Goal: Information Seeking & Learning: Learn about a topic

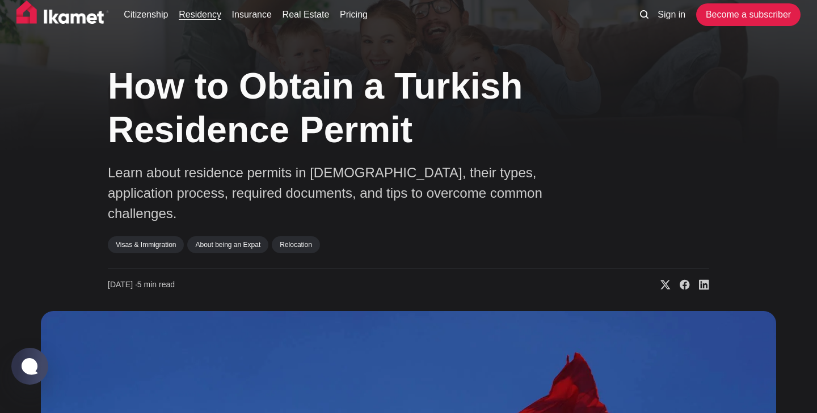
click at [209, 16] on link "Residency" at bounding box center [200, 15] width 43 height 14
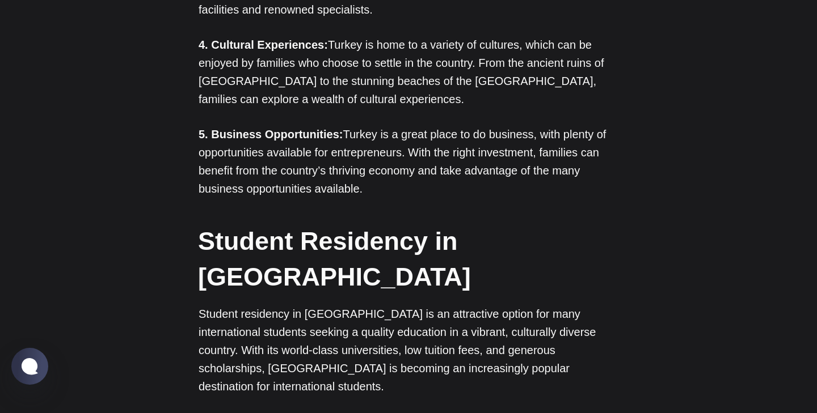
scroll to position [3884, 0]
